Goal: Find contact information: Find contact information

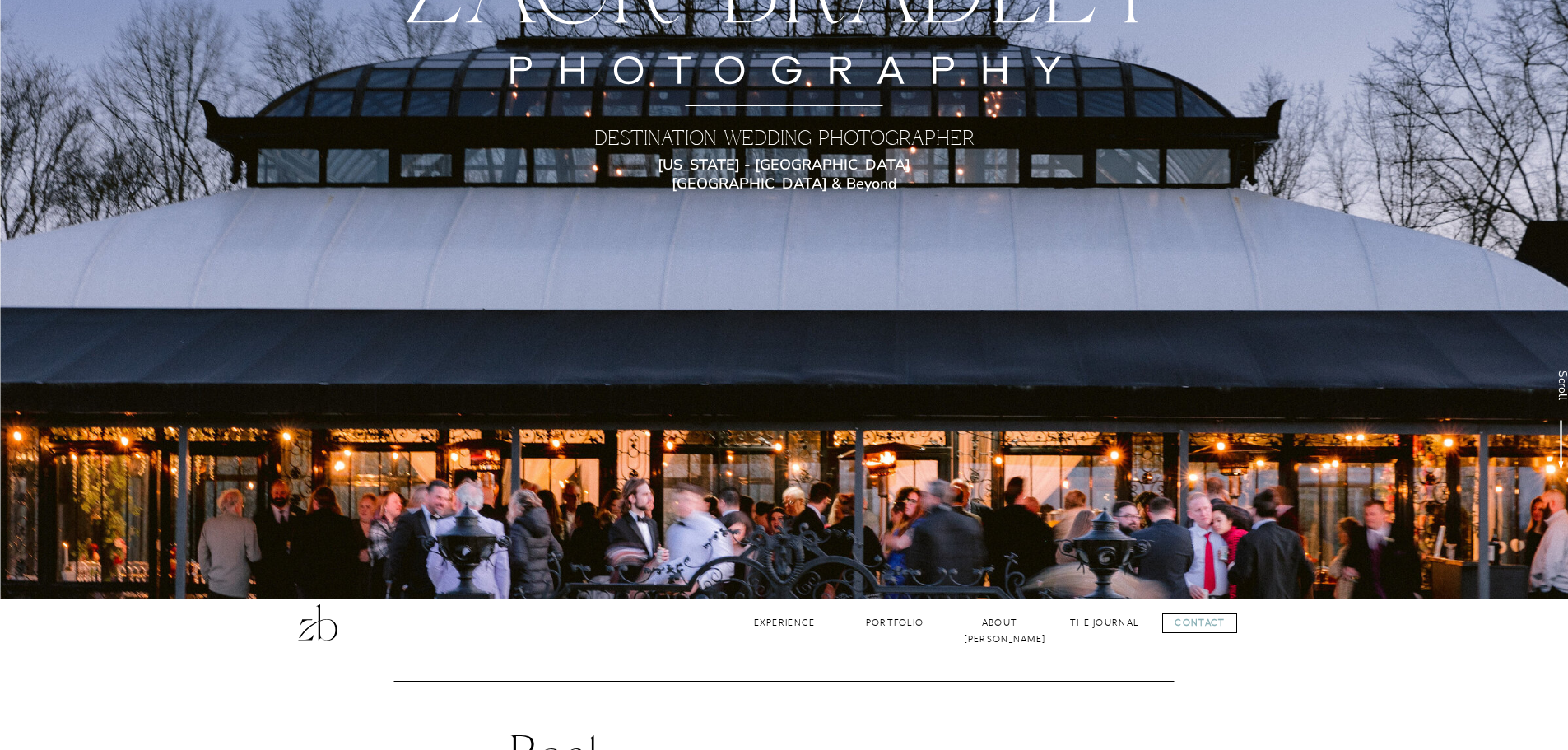
scroll to position [112, 0]
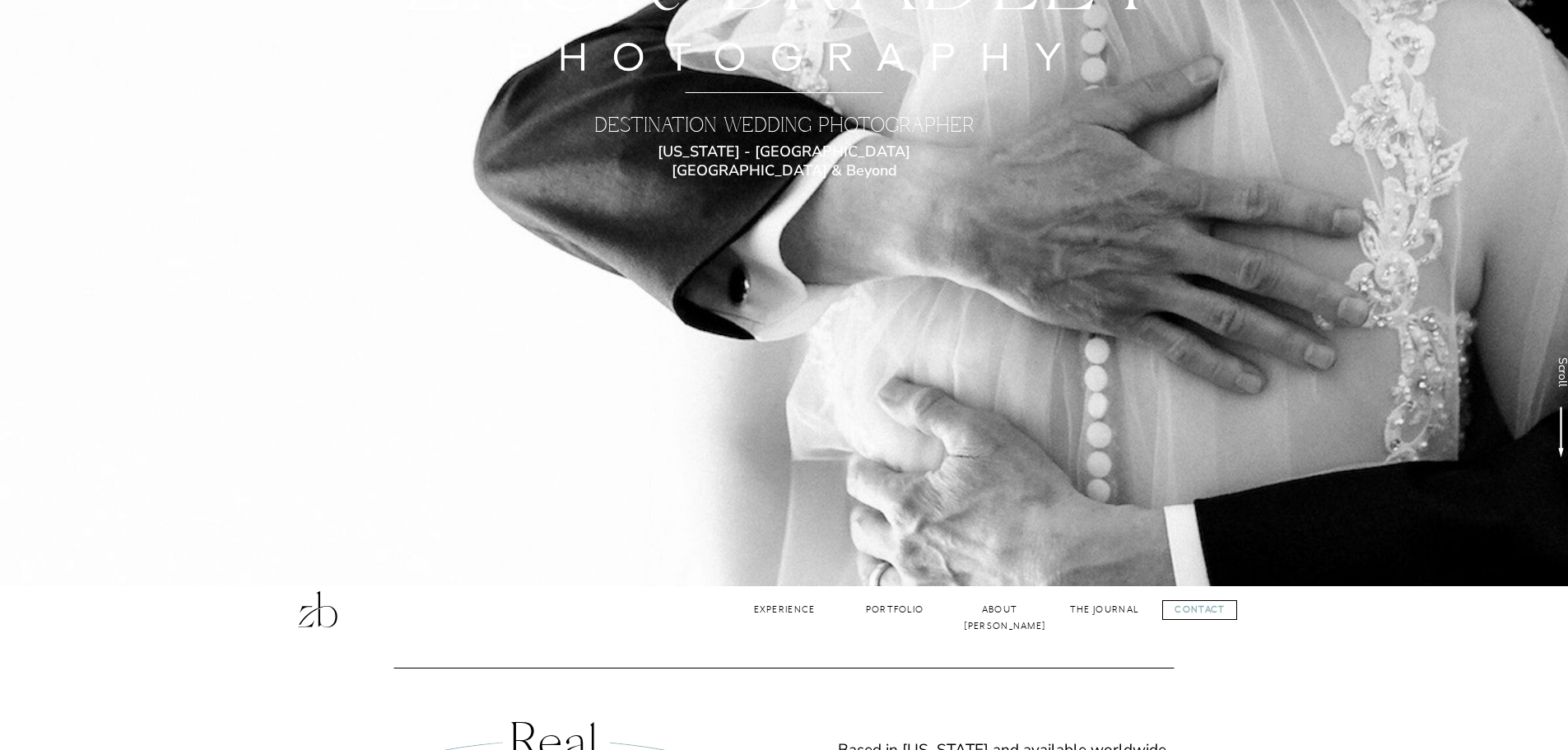
click at [1118, 501] on div at bounding box center [784, 246] width 1568 height 679
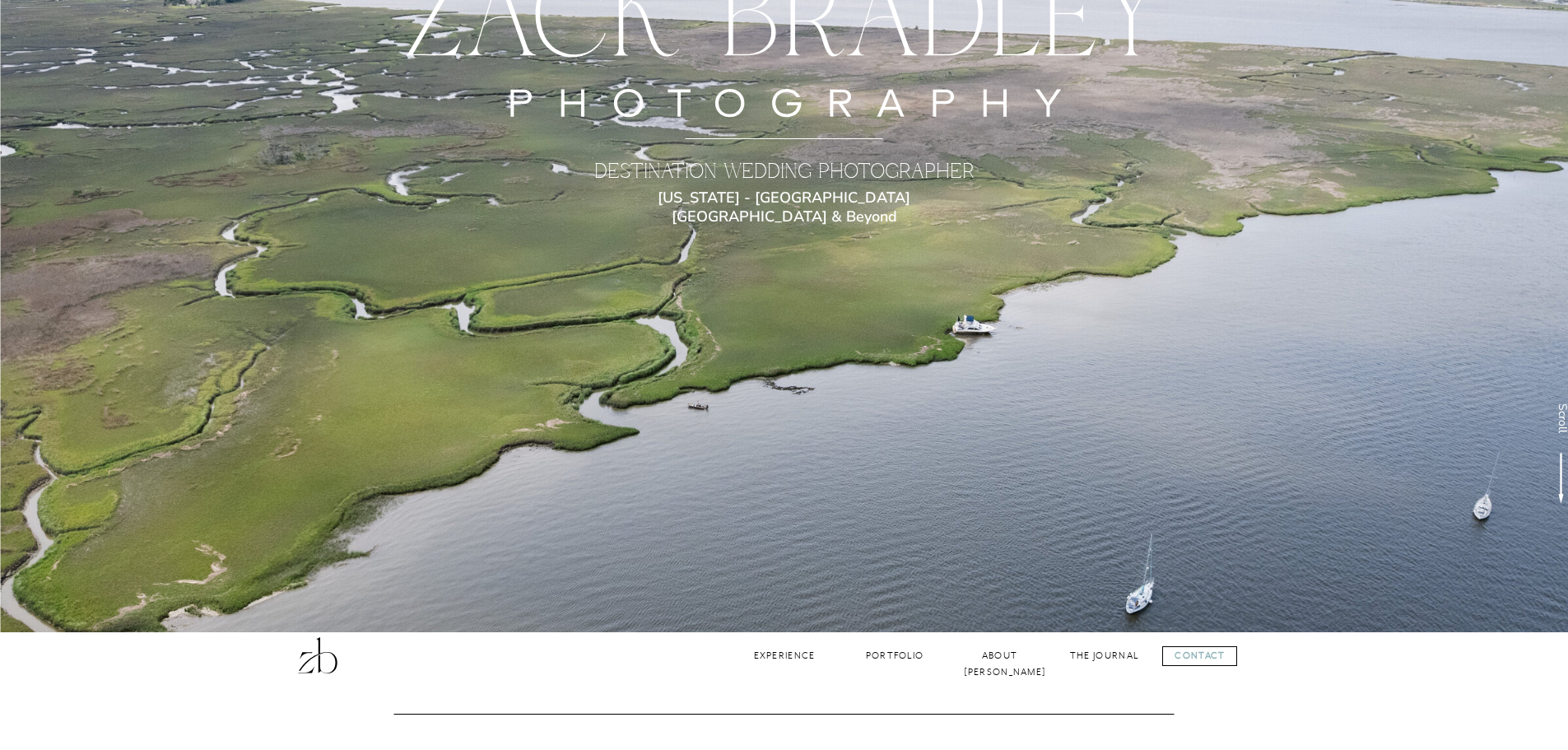
scroll to position [67, 0]
click at [881, 657] on nav "Portfolio" at bounding box center [896, 655] width 67 height 15
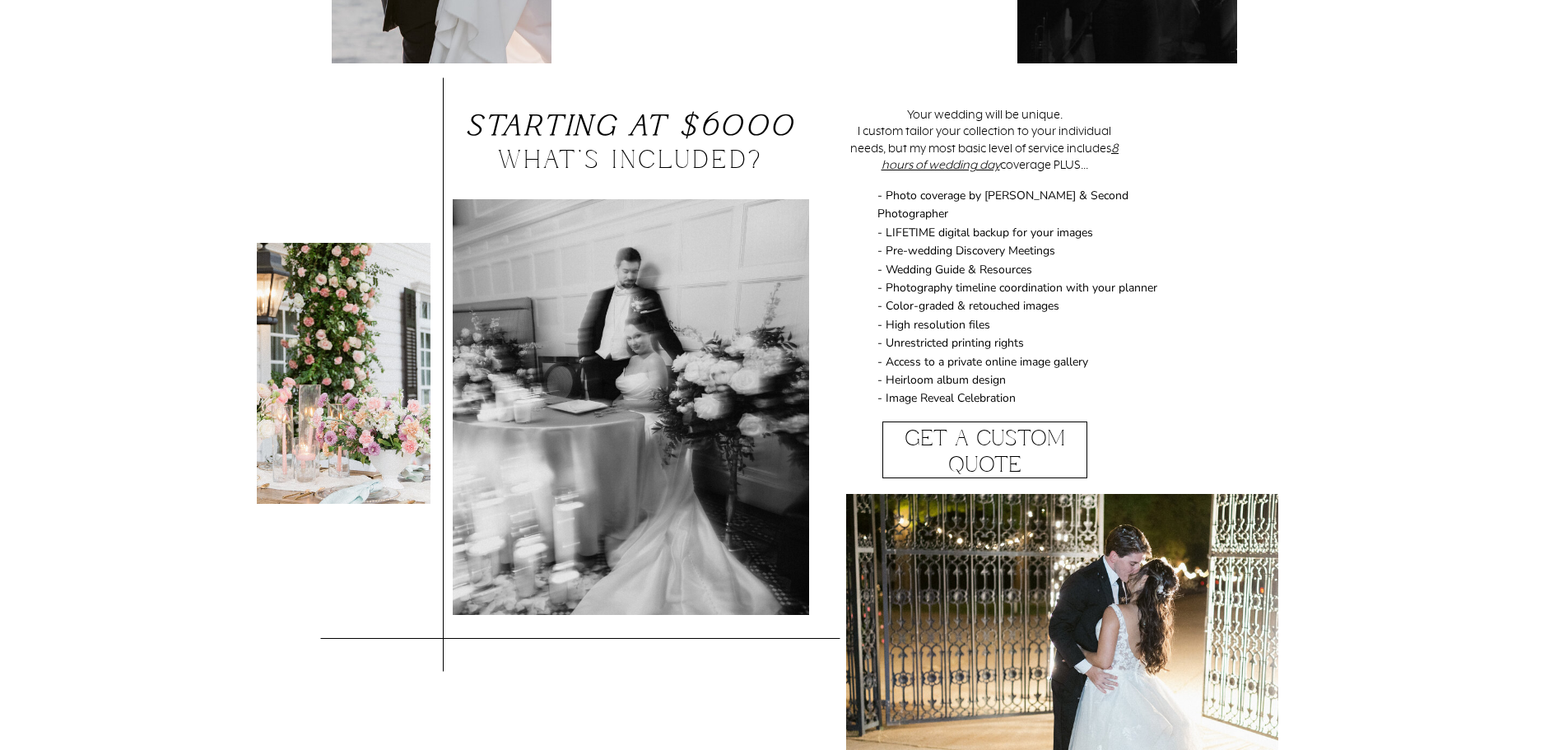
scroll to position [1229, 0]
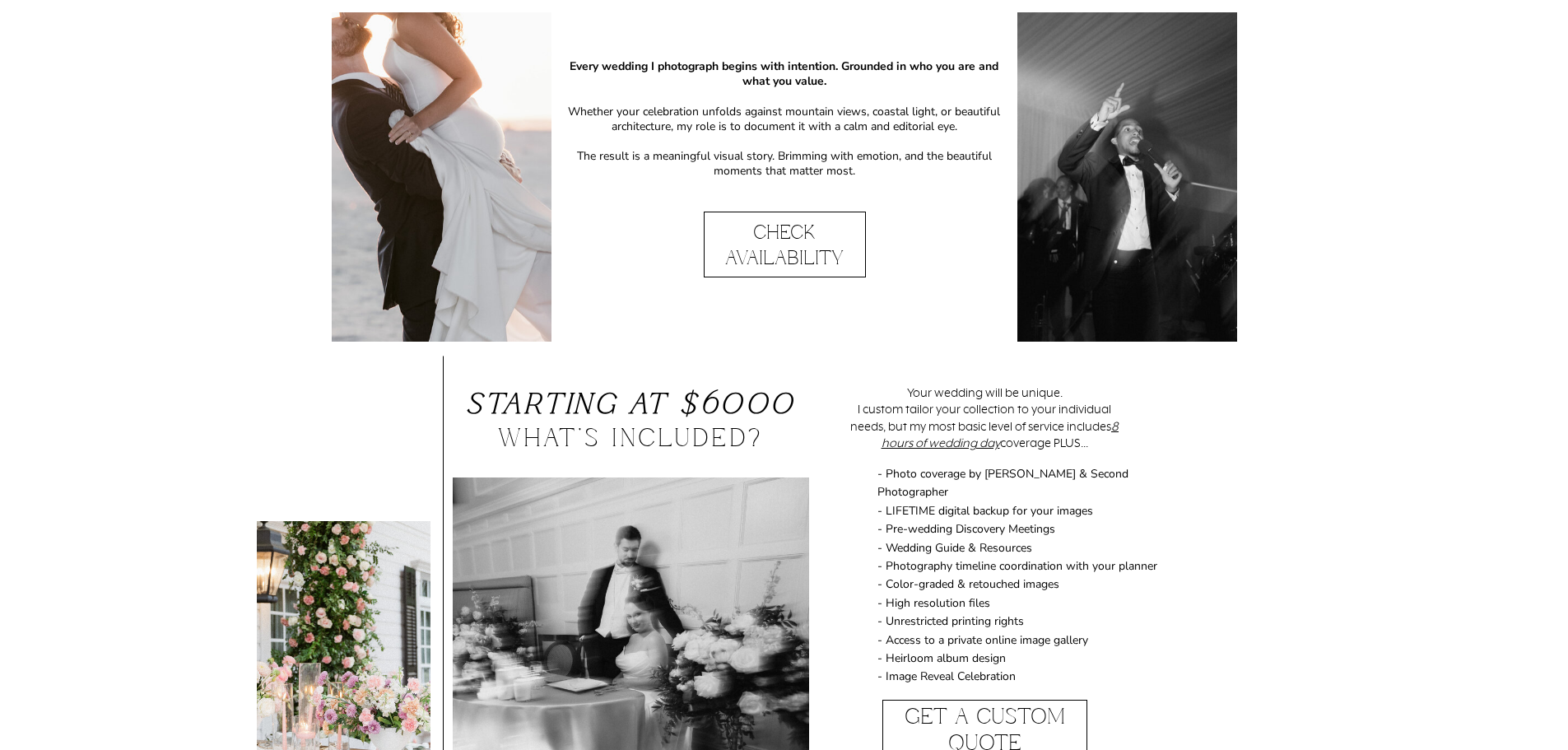
scroll to position [951, 0]
click at [803, 256] on p "Check Availability" at bounding box center [784, 244] width 162 height 49
